Goal: Information Seeking & Learning: Learn about a topic

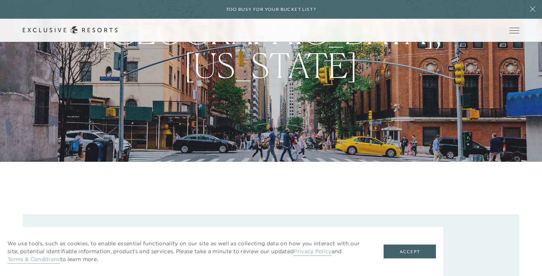
scroll to position [116, 0]
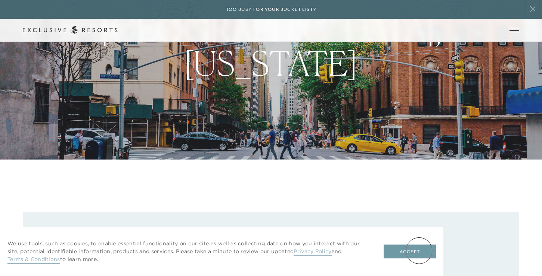
click at [418, 249] on button "Accept" at bounding box center [410, 251] width 52 height 14
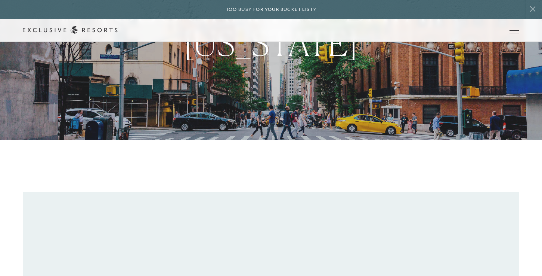
scroll to position [0, 0]
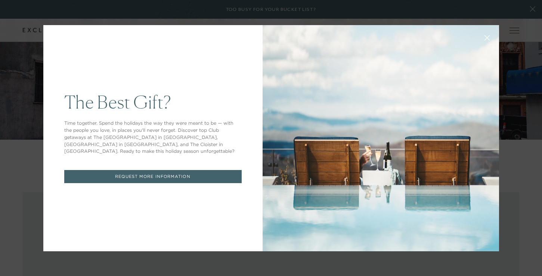
click at [494, 31] on button at bounding box center [487, 37] width 18 height 18
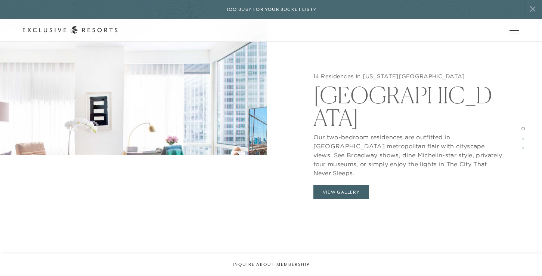
scroll to position [744, 0]
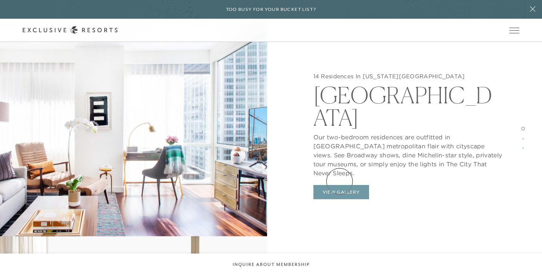
click at [340, 185] on button "View Gallery" at bounding box center [342, 192] width 56 height 14
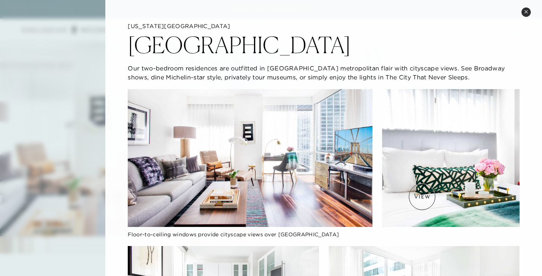
scroll to position [638, 0]
click at [528, 11] on icon at bounding box center [526, 12] width 4 height 4
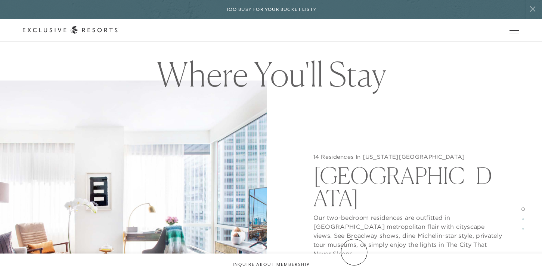
click at [354, 265] on button "View Gallery" at bounding box center [342, 272] width 56 height 14
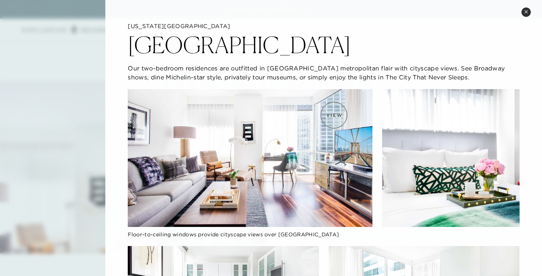
click at [334, 115] on img at bounding box center [250, 158] width 244 height 138
click at [367, 39] on div "[GEOGRAPHIC_DATA]" at bounding box center [324, 43] width 392 height 26
click at [407, 169] on img at bounding box center [451, 158] width 138 height 138
click at [527, 9] on button "Close quickview" at bounding box center [526, 11] width 9 height 9
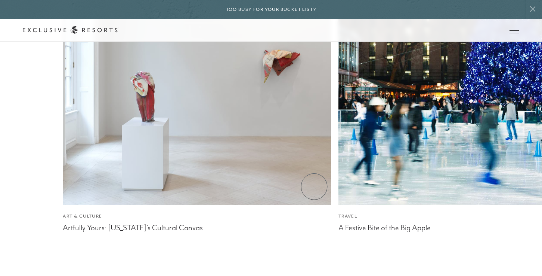
scroll to position [2805, 0]
